Goal: Task Accomplishment & Management: Complete application form

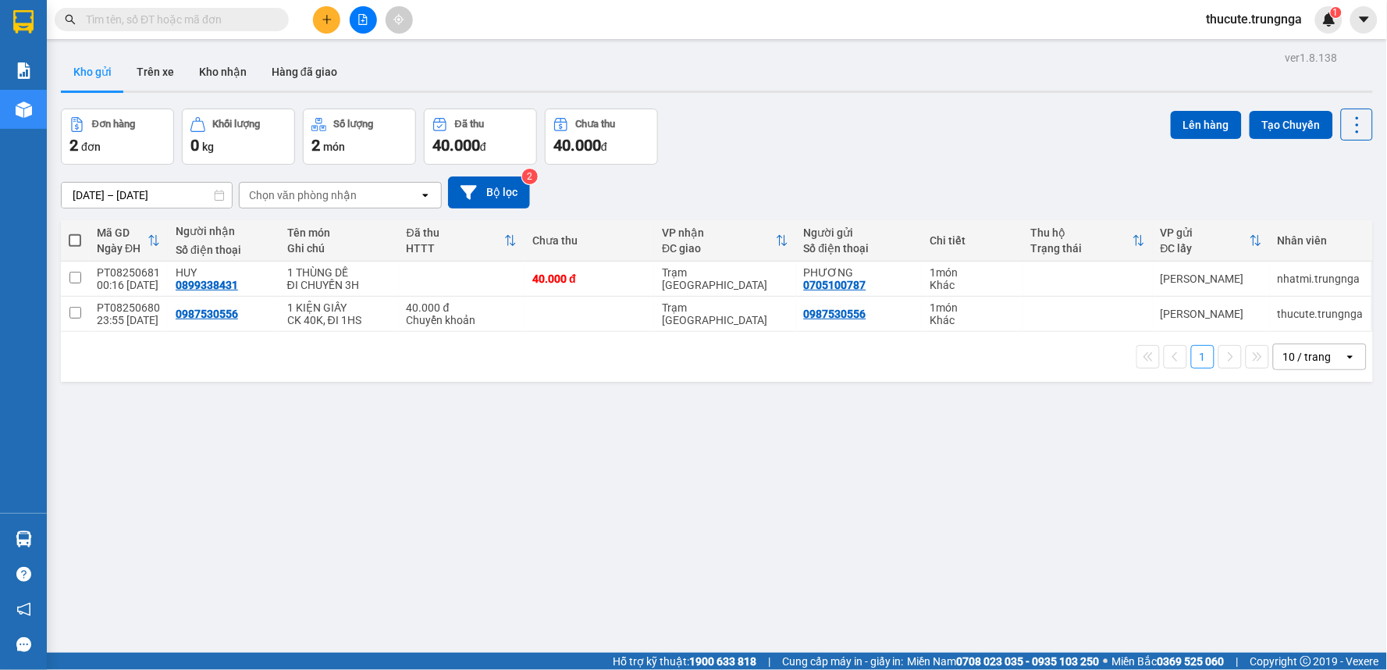
click at [254, 12] on input "text" at bounding box center [178, 19] width 184 height 17
click at [1239, 26] on span "thucute.trungnga" at bounding box center [1254, 19] width 121 height 20
click at [1250, 49] on span "Đăng xuất" at bounding box center [1262, 48] width 90 height 17
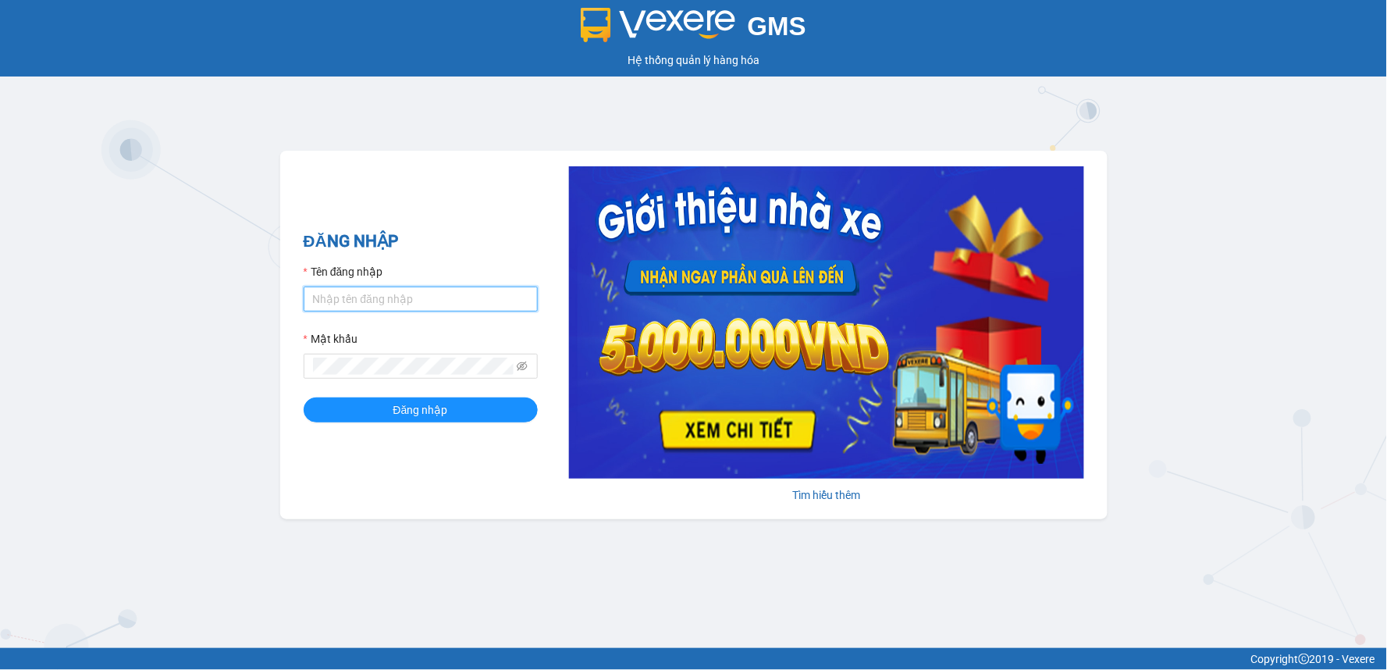
click at [442, 286] on input "Tên đăng nhập" at bounding box center [421, 298] width 234 height 25
type input "heoxinh.trungnga"
click at [425, 356] on span at bounding box center [421, 366] width 234 height 25
click at [304, 397] on button "Đăng nhập" at bounding box center [421, 409] width 234 height 25
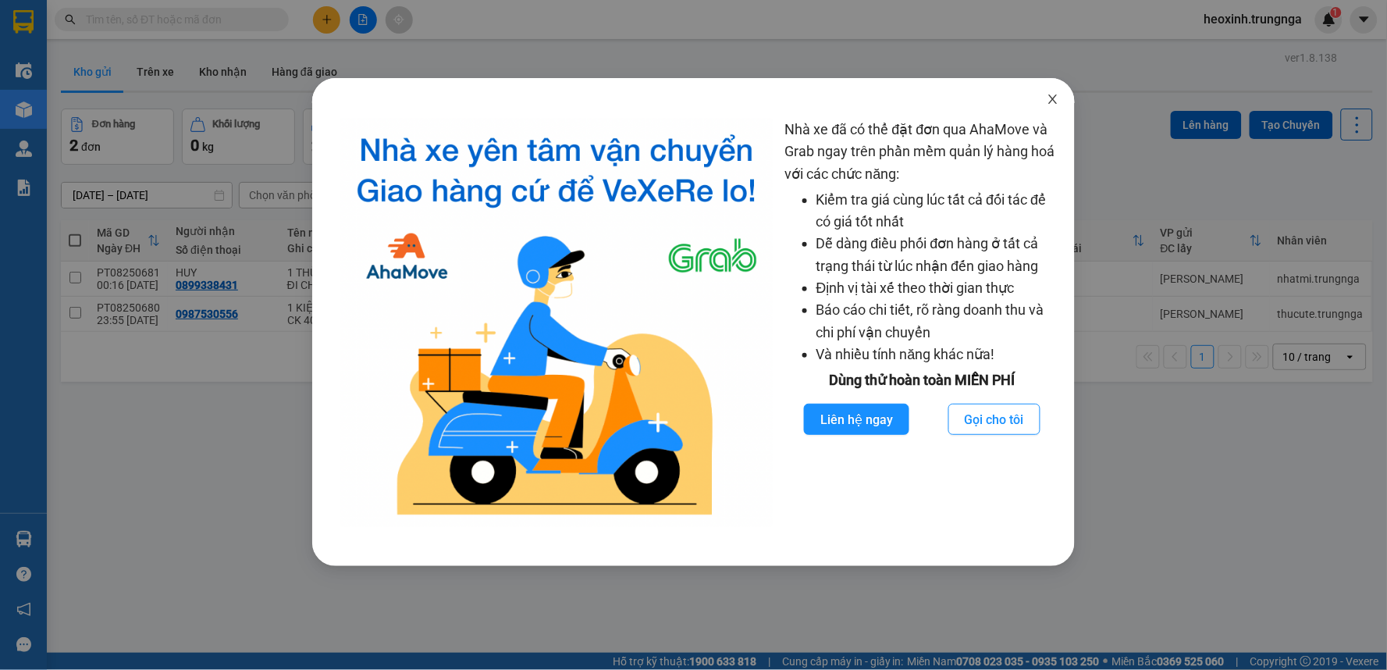
click at [1054, 101] on icon "close" at bounding box center [1053, 99] width 12 height 12
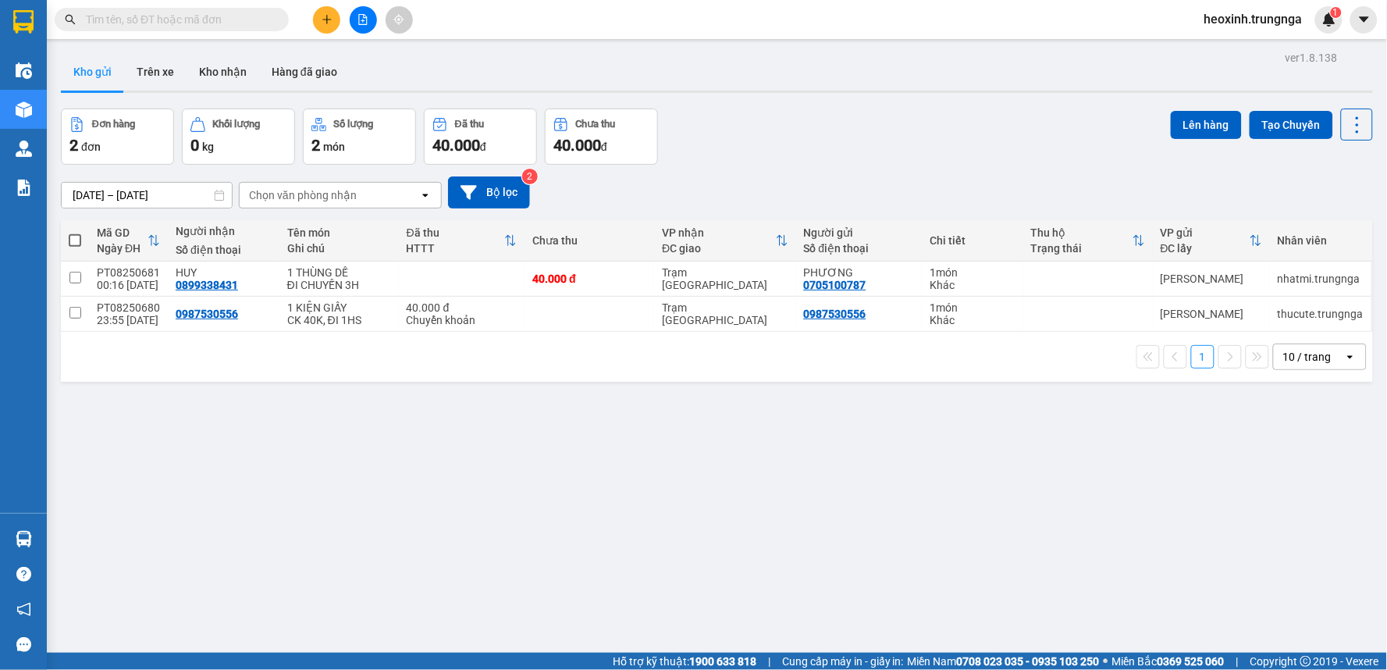
click at [164, 12] on input "text" at bounding box center [178, 19] width 184 height 17
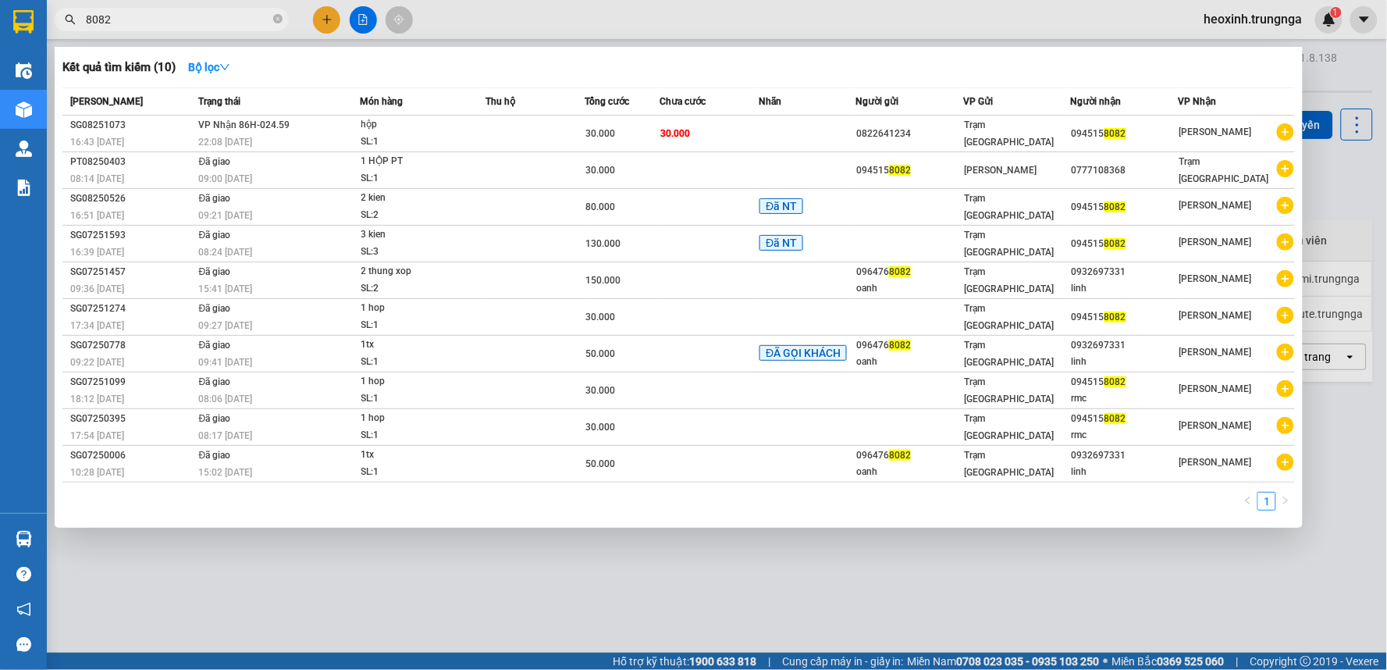
click at [556, 28] on div at bounding box center [693, 335] width 1387 height 670
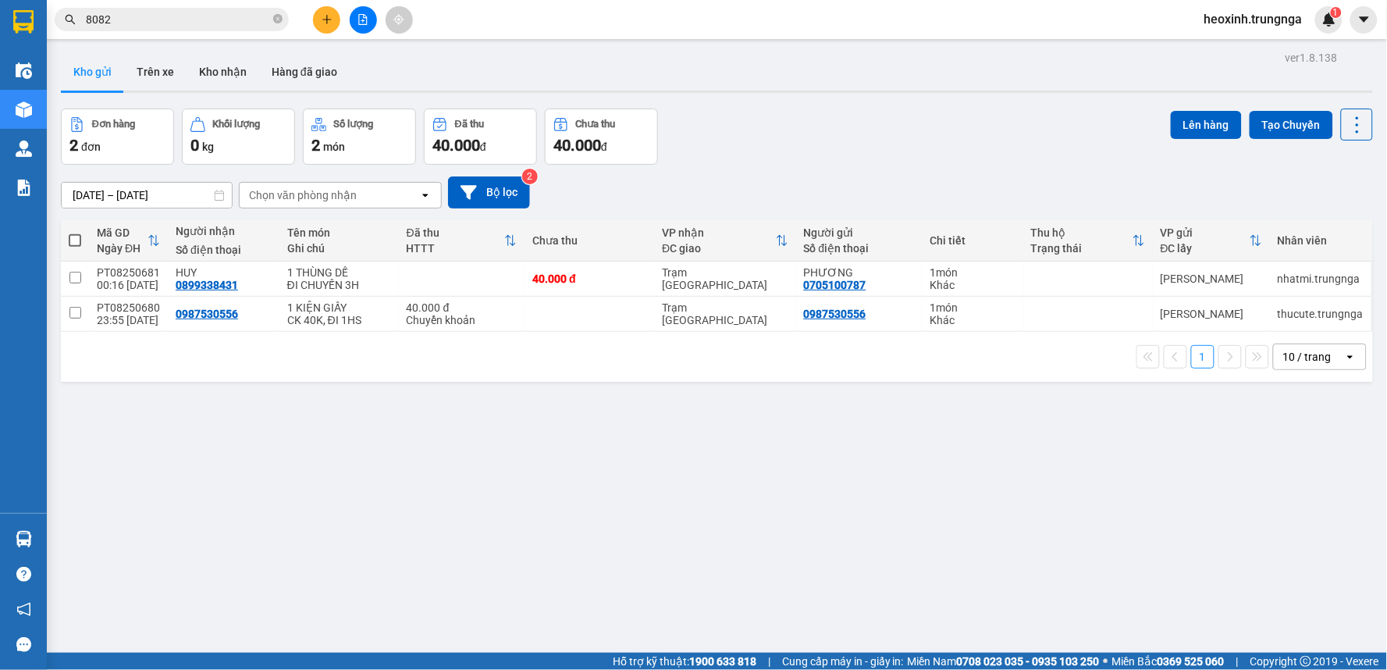
click at [197, 24] on input "8082" at bounding box center [178, 19] width 184 height 17
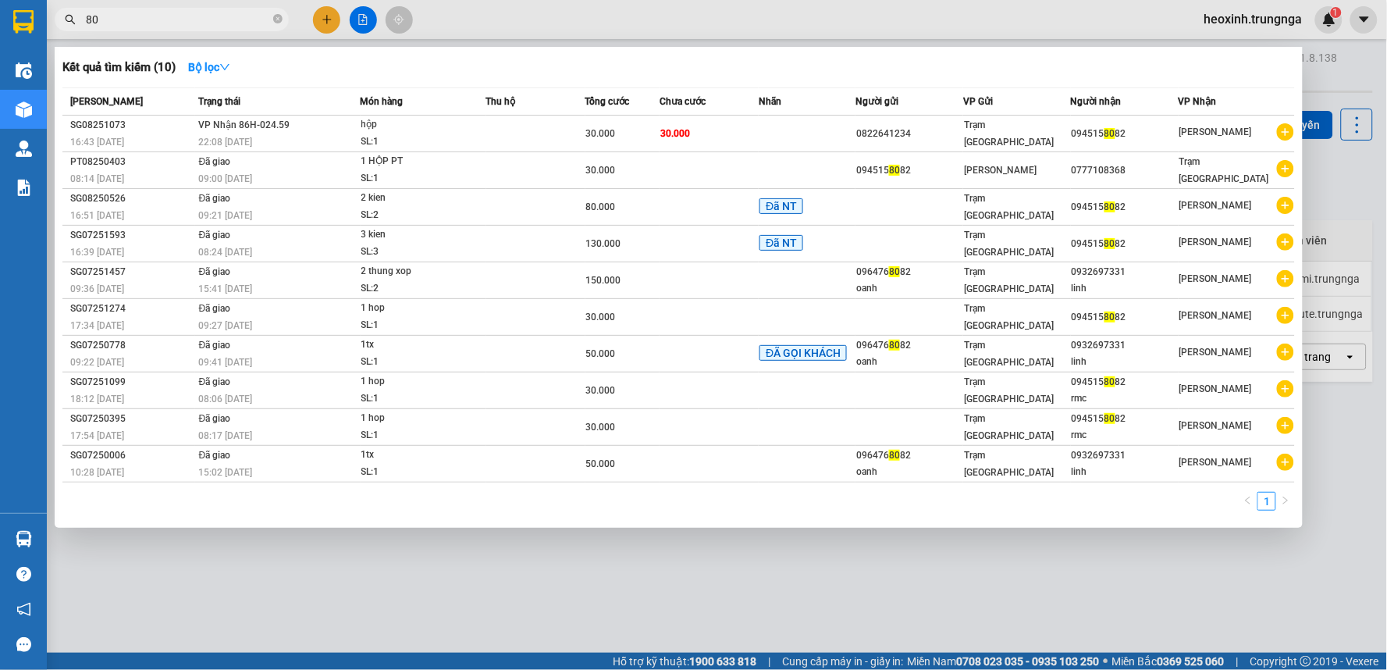
type input "8"
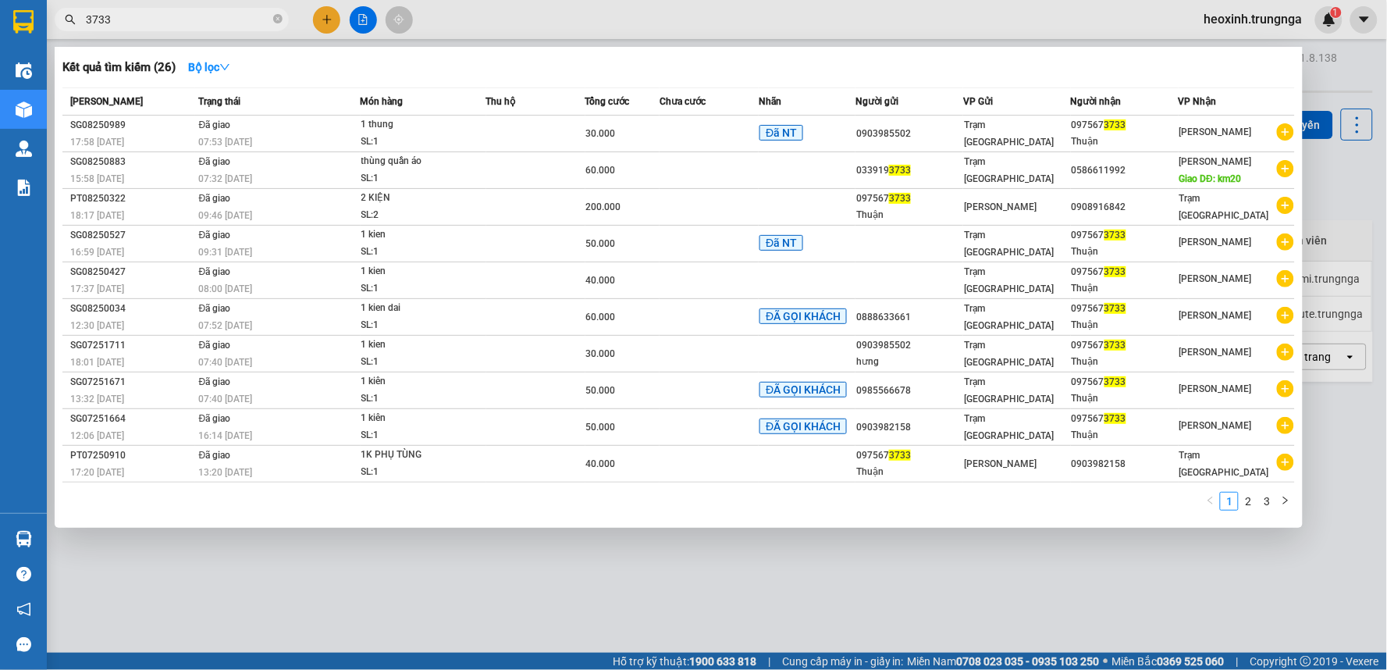
click at [927, 25] on div at bounding box center [693, 335] width 1387 height 670
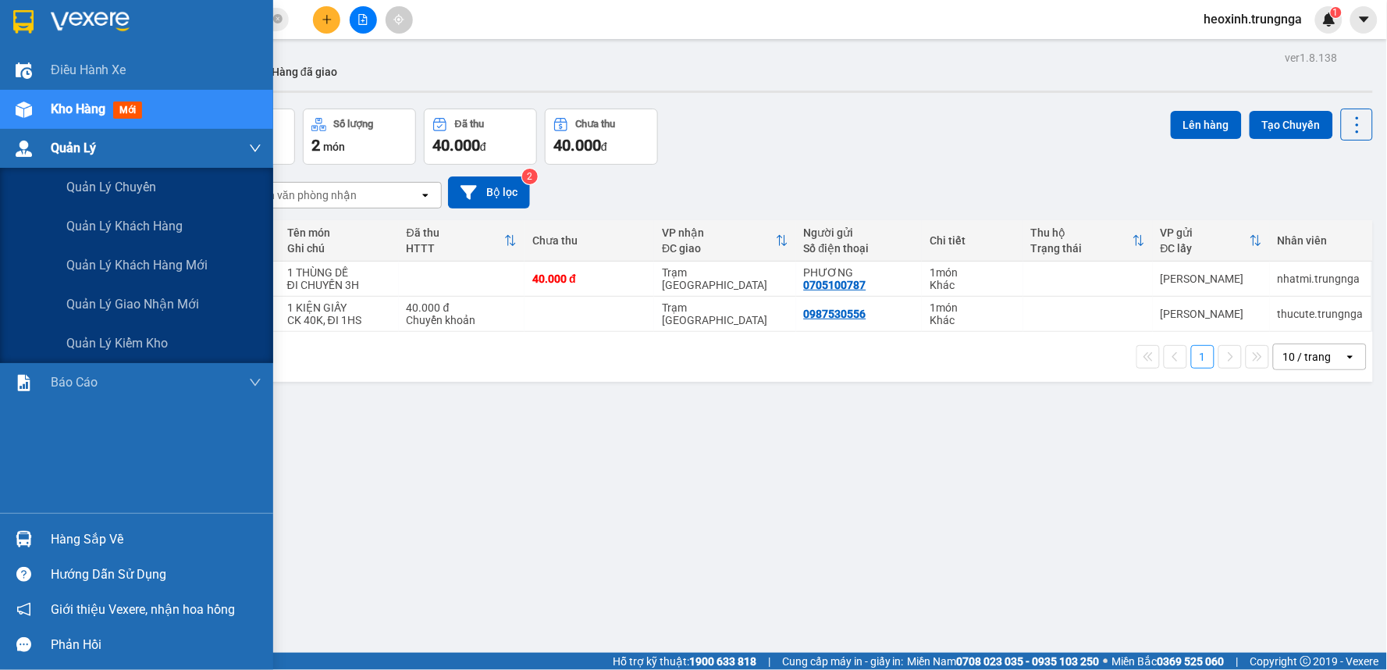
click at [24, 160] on div at bounding box center [23, 148] width 27 height 27
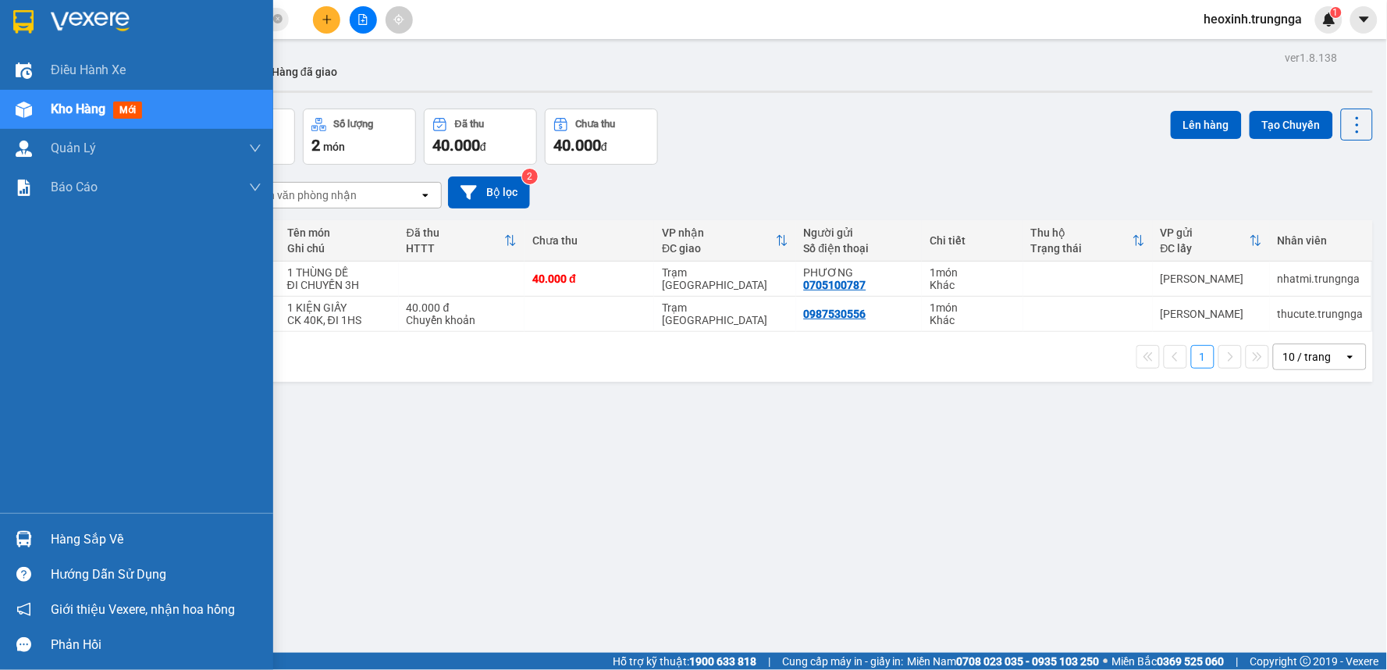
click at [104, 98] on div "Kho hàng mới" at bounding box center [156, 109] width 211 height 39
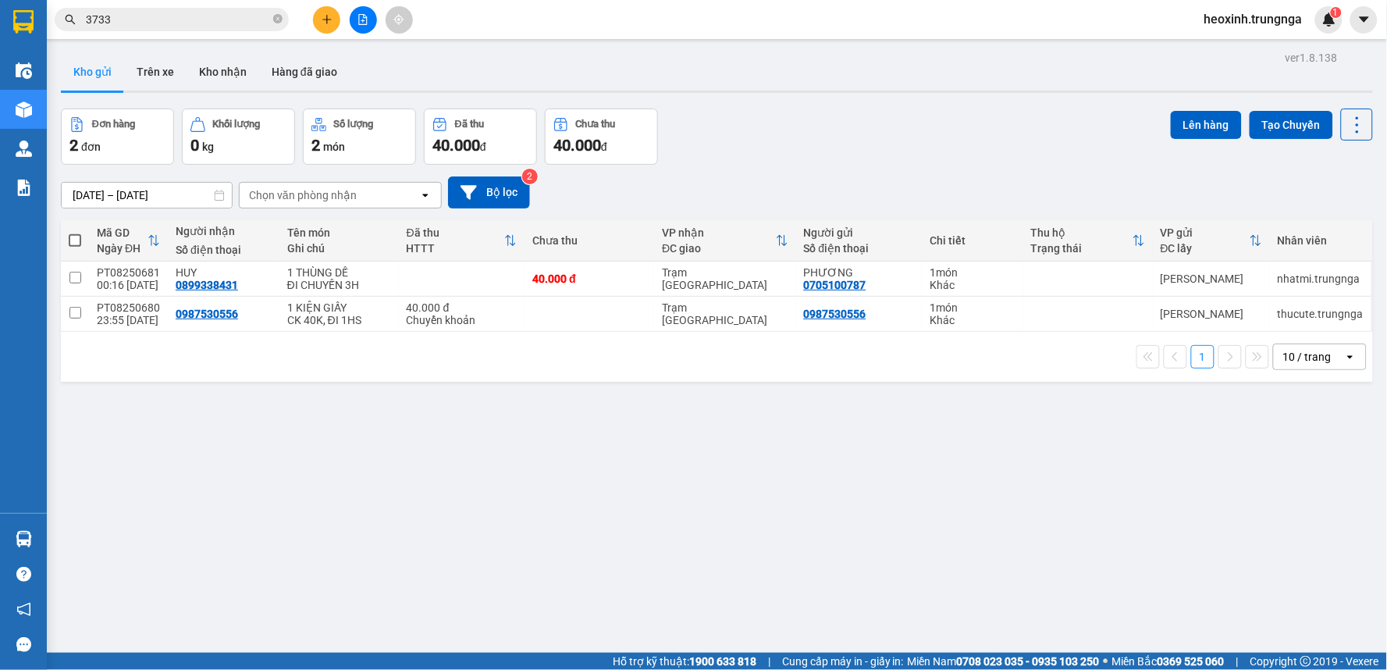
click at [348, 192] on div "Chọn văn phòng nhận" at bounding box center [303, 195] width 108 height 16
click at [376, 266] on div "Trạm Sài Gòn" at bounding box center [339, 257] width 203 height 28
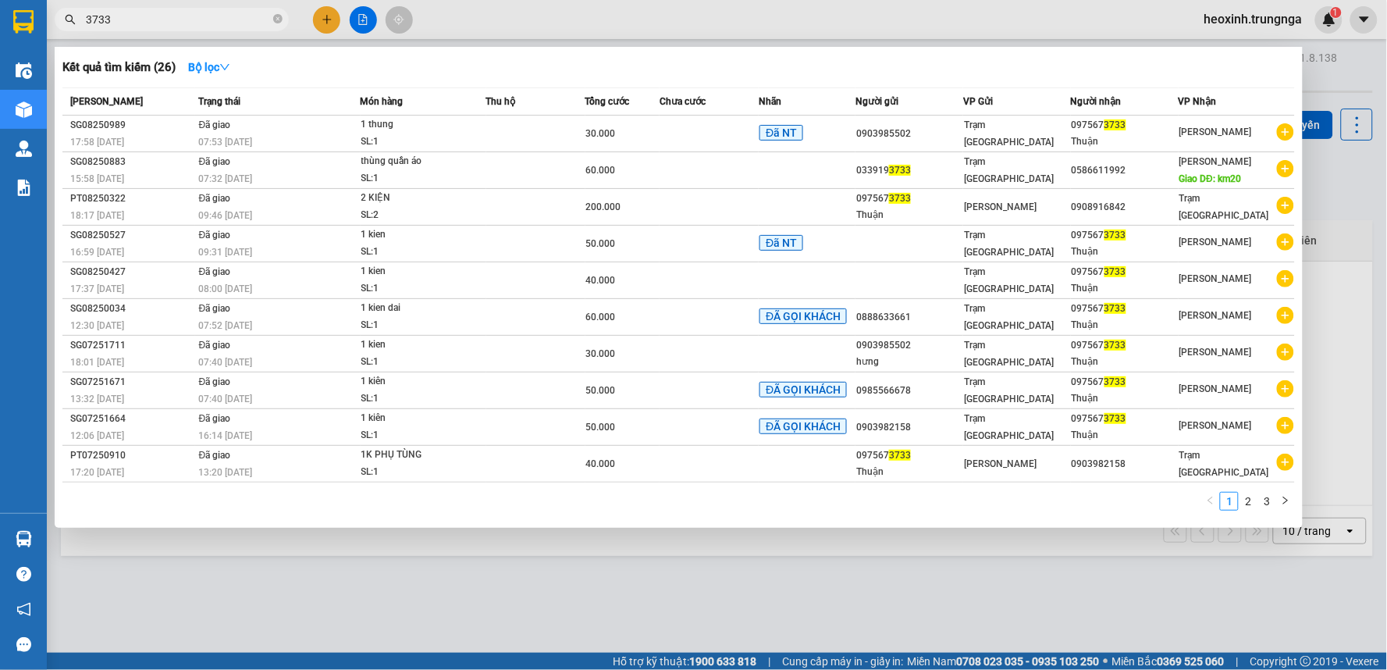
click at [207, 19] on input "3733" at bounding box center [178, 19] width 184 height 17
type input "3"
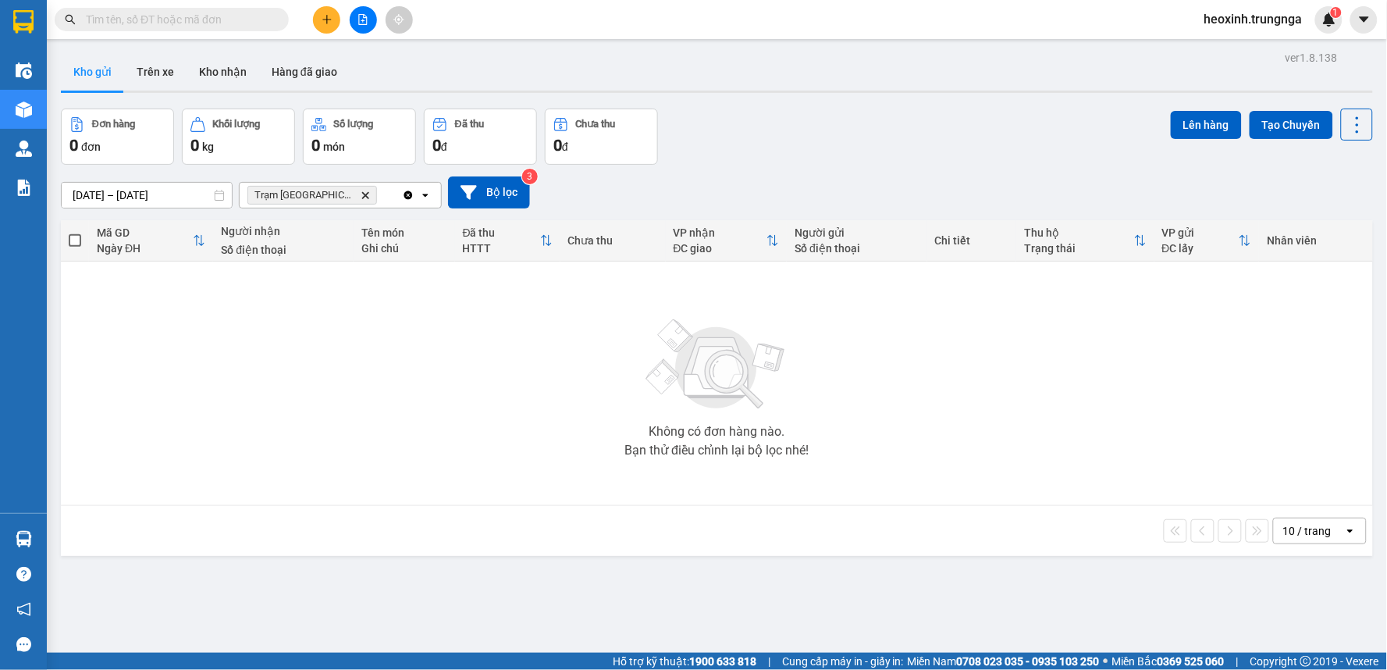
click at [310, 18] on div at bounding box center [362, 19] width 117 height 27
click at [331, 18] on icon "plus" at bounding box center [327, 19] width 11 height 11
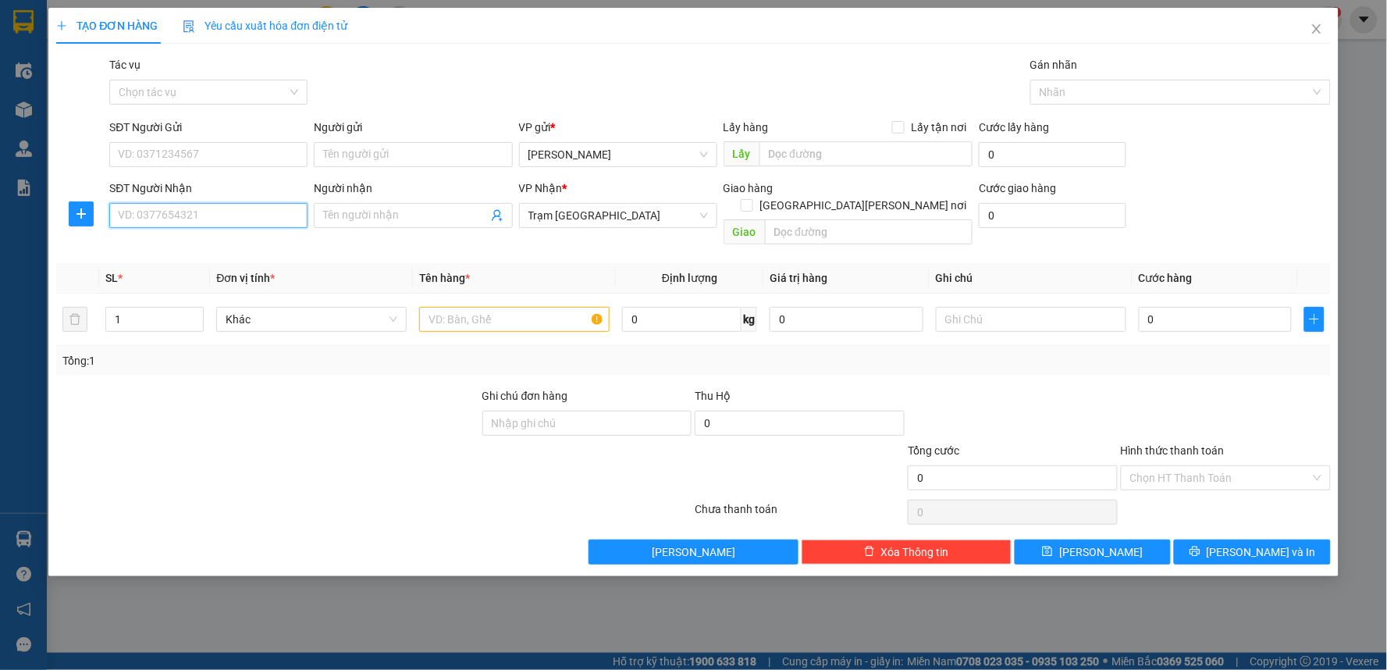
click at [178, 215] on input "SĐT Người Nhận" at bounding box center [208, 215] width 198 height 25
type input "0908334127"
click at [216, 151] on input "SĐT Người Gửi" at bounding box center [208, 154] width 198 height 25
type input "0845568170"
click at [459, 307] on input "text" at bounding box center [514, 319] width 190 height 25
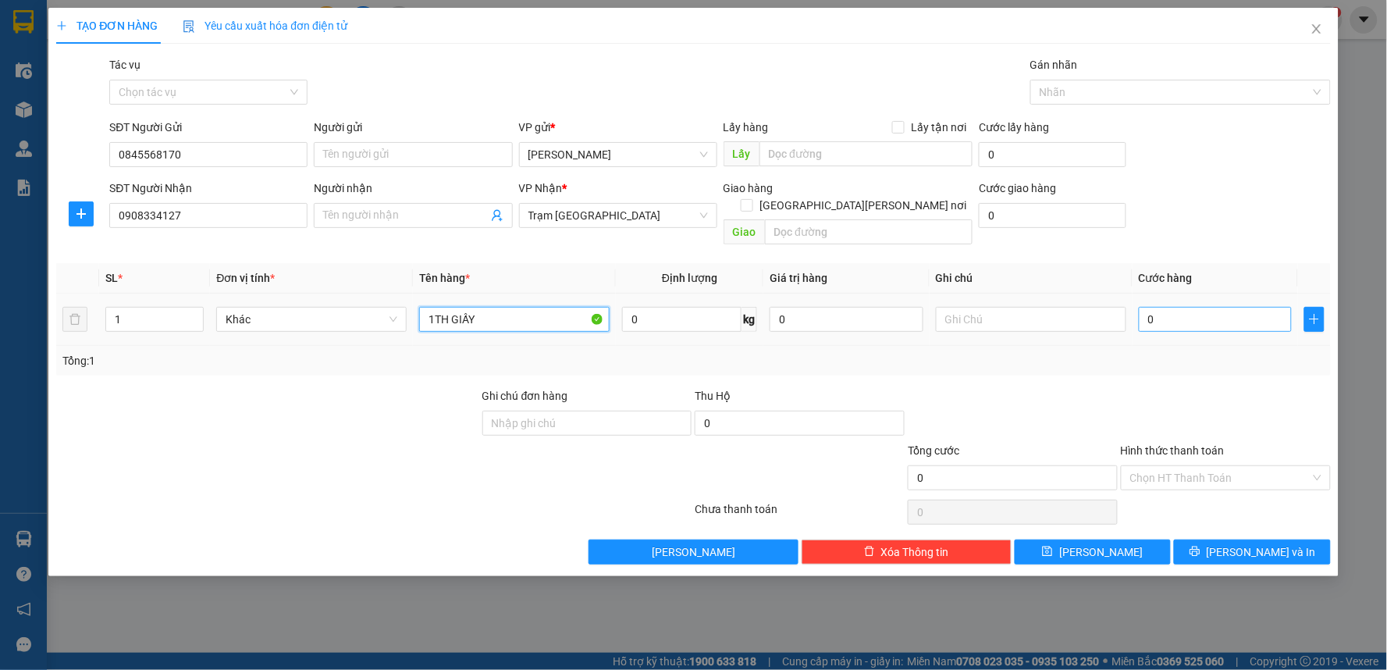
type input "1TH GIẤY"
click at [1210, 307] on input "0" at bounding box center [1216, 319] width 154 height 25
type input "4"
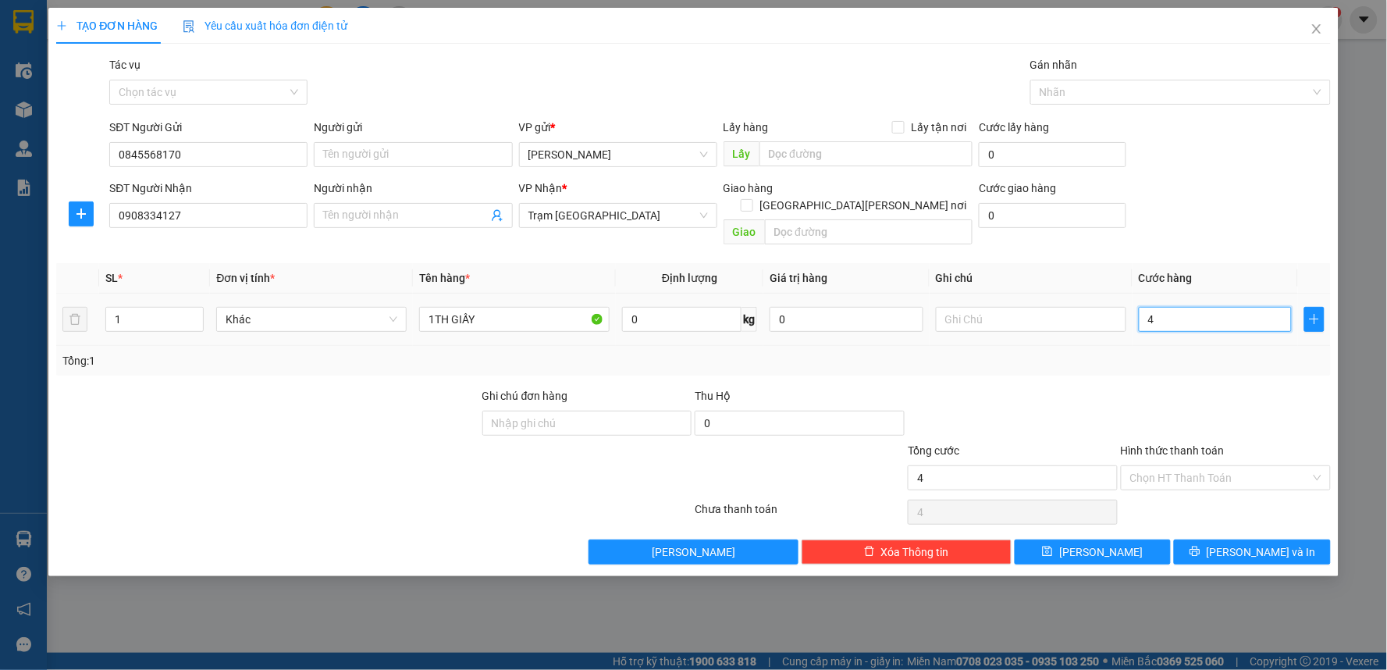
type input "40"
type input "40.000"
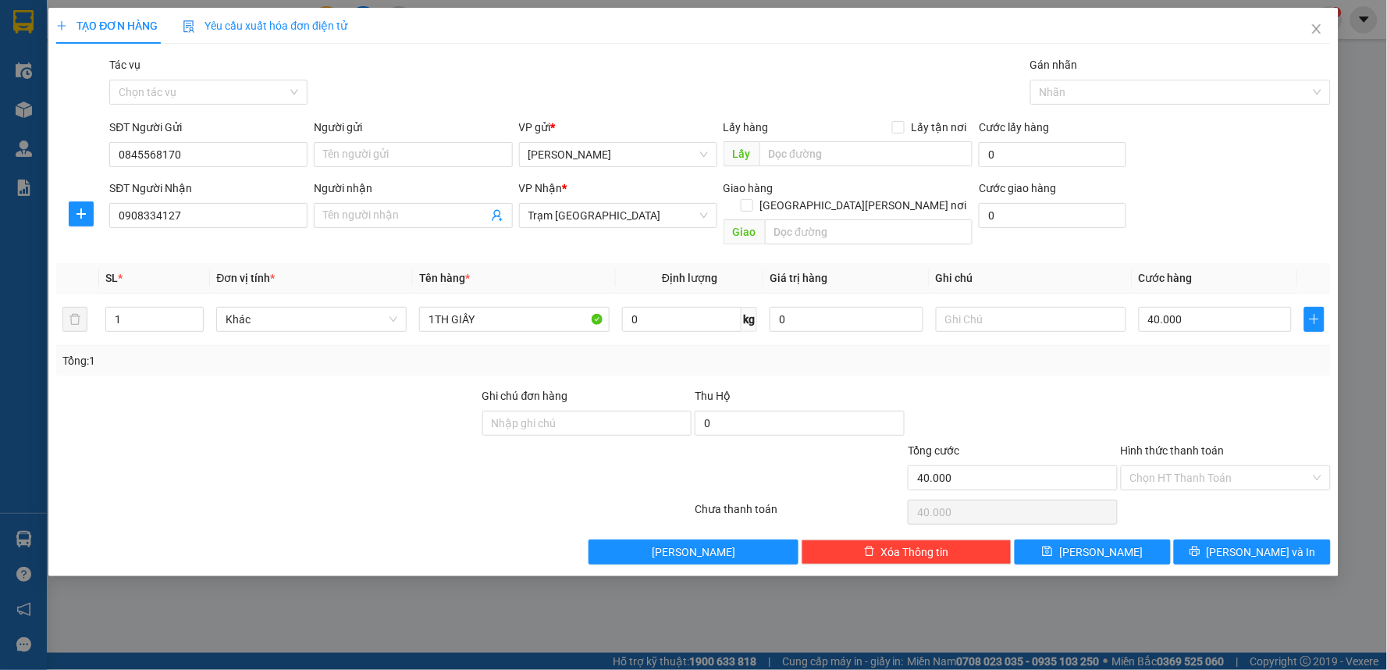
click at [1190, 364] on div "Transit Pickup Surcharge Ids Transit Deliver Surcharge Ids Transit Deliver Surc…" at bounding box center [693, 310] width 1275 height 508
click at [1204, 466] on input "Hình thức thanh toán" at bounding box center [1220, 477] width 180 height 23
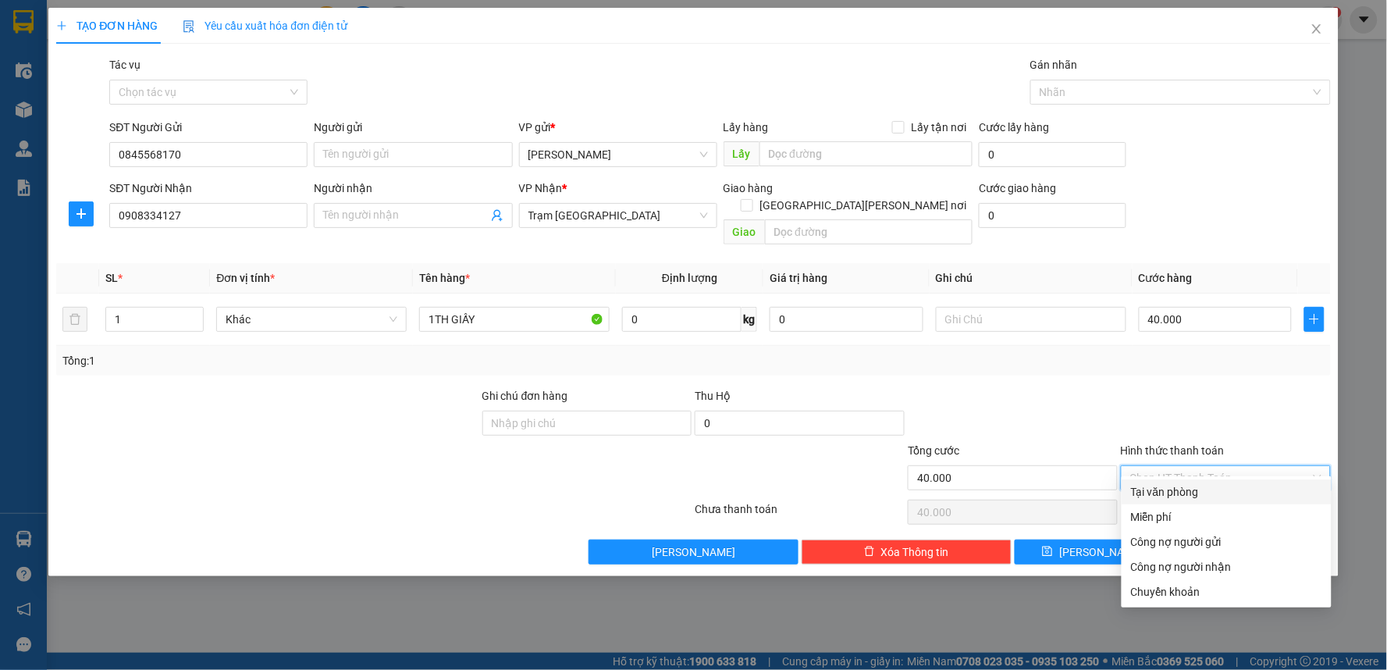
drag, startPoint x: 1161, startPoint y: 492, endPoint x: 1275, endPoint y: 541, distance: 123.4
click at [1160, 492] on div "Tại văn phòng" at bounding box center [1226, 491] width 191 height 17
type input "0"
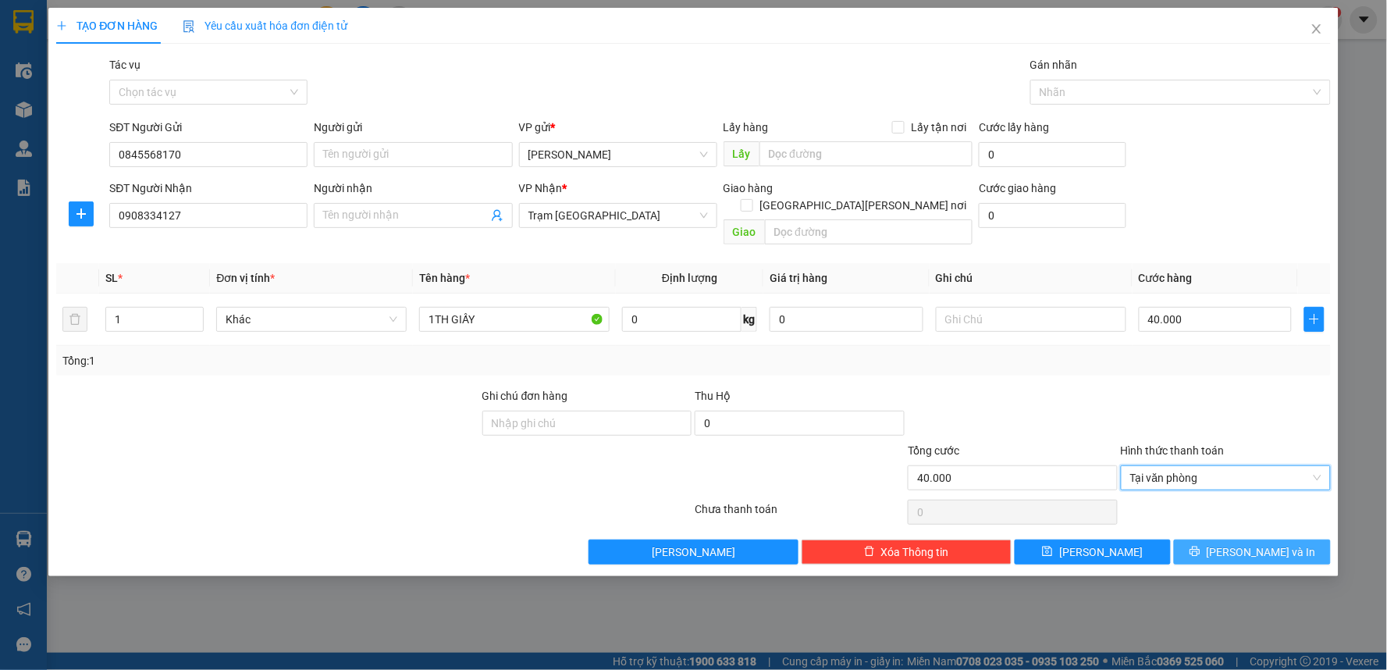
click at [1283, 542] on button "Lưu và In" at bounding box center [1252, 551] width 157 height 25
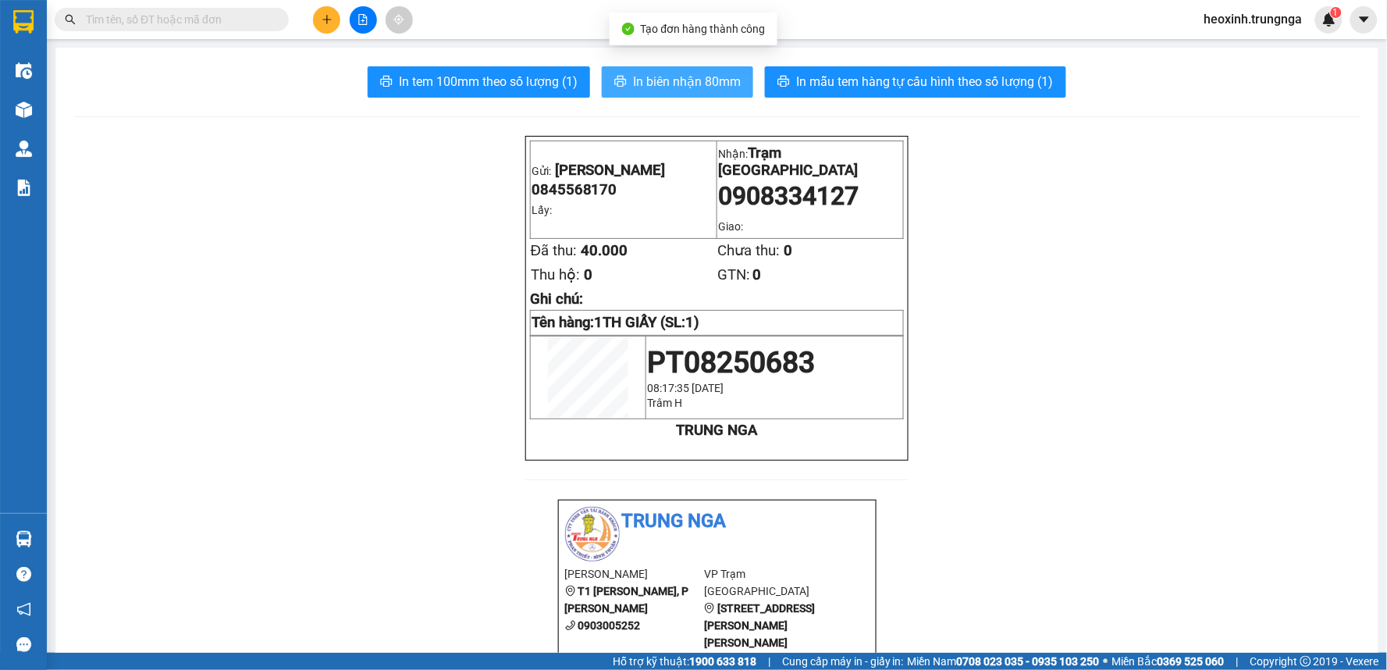
click at [644, 82] on span "In biên nhận 80mm" at bounding box center [687, 82] width 108 height 20
click at [690, 84] on span "In biên nhận 80mm" at bounding box center [687, 82] width 108 height 20
click at [255, 20] on input "text" at bounding box center [178, 19] width 184 height 17
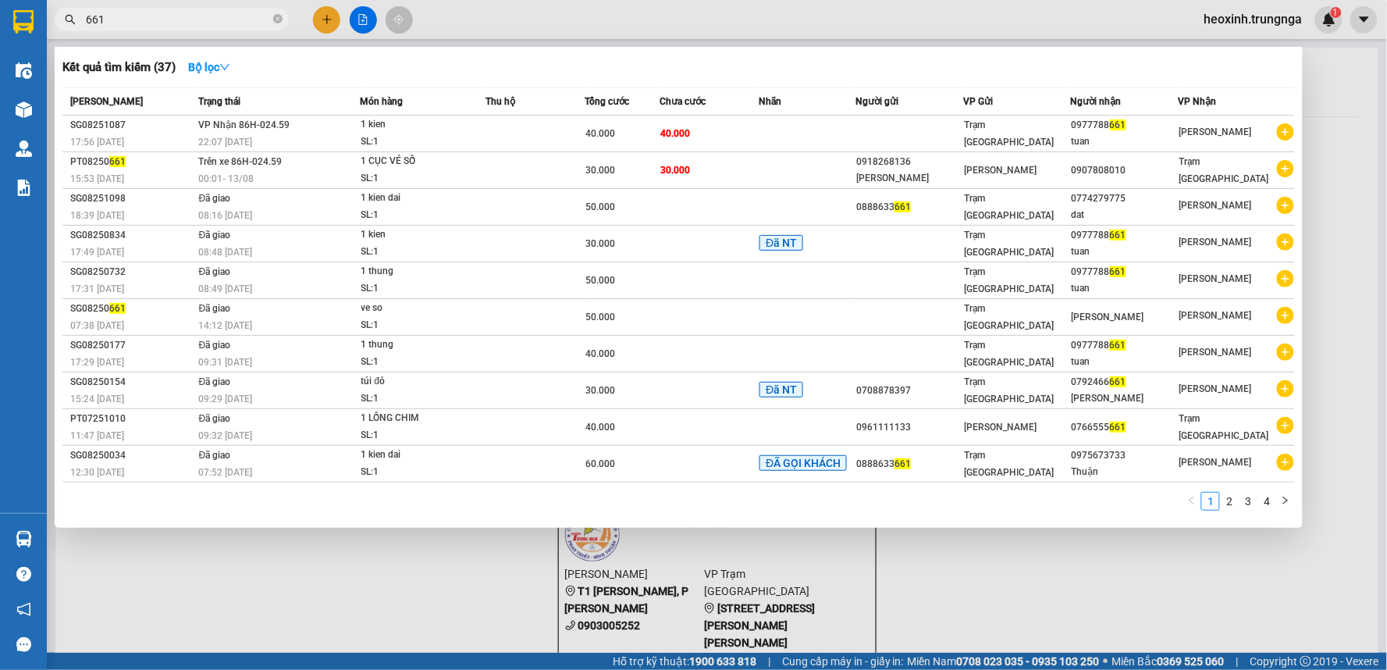
type input "661"
